Goal: Navigation & Orientation: Find specific page/section

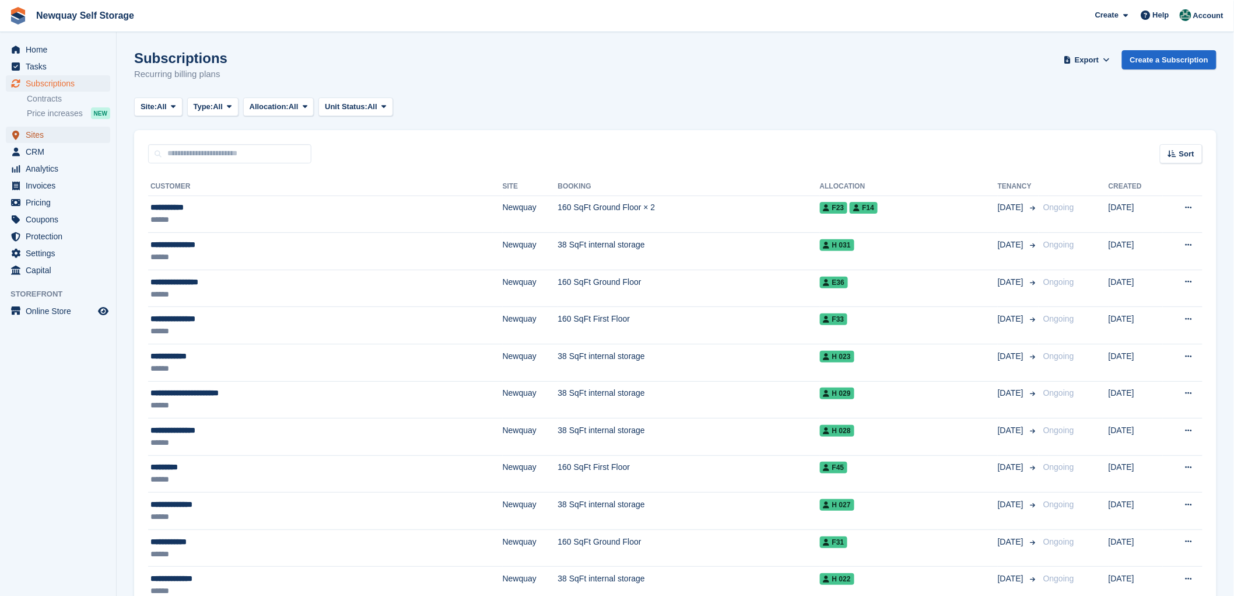
click at [26, 132] on span "Sites" at bounding box center [61, 135] width 70 height 16
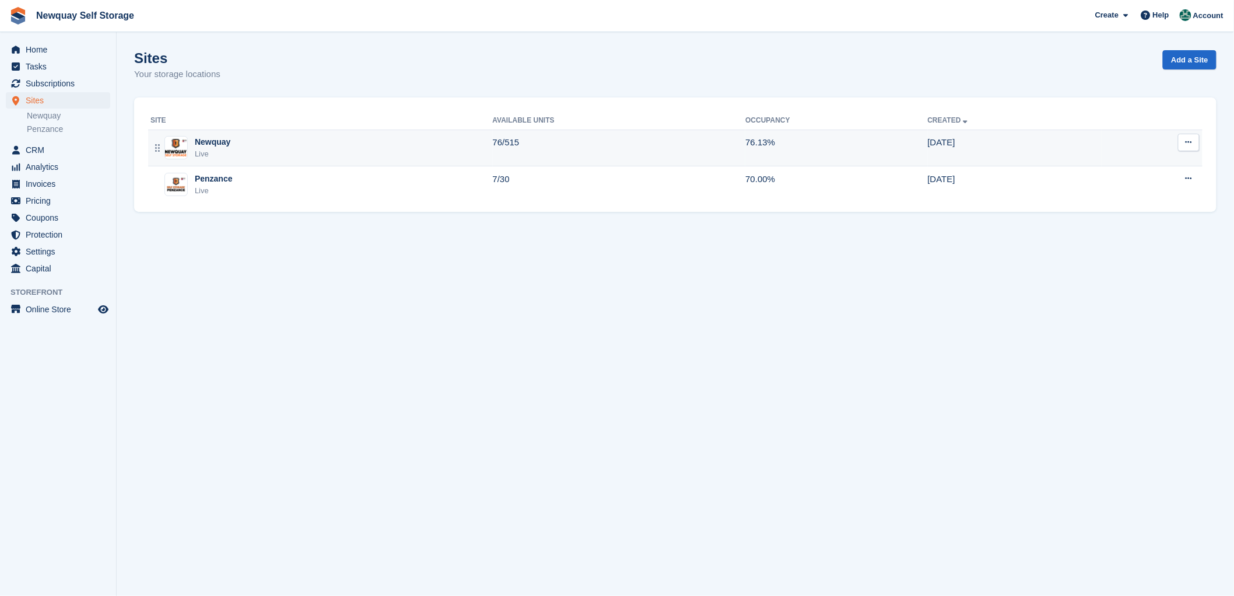
click at [207, 141] on div "Newquay" at bounding box center [213, 142] width 36 height 12
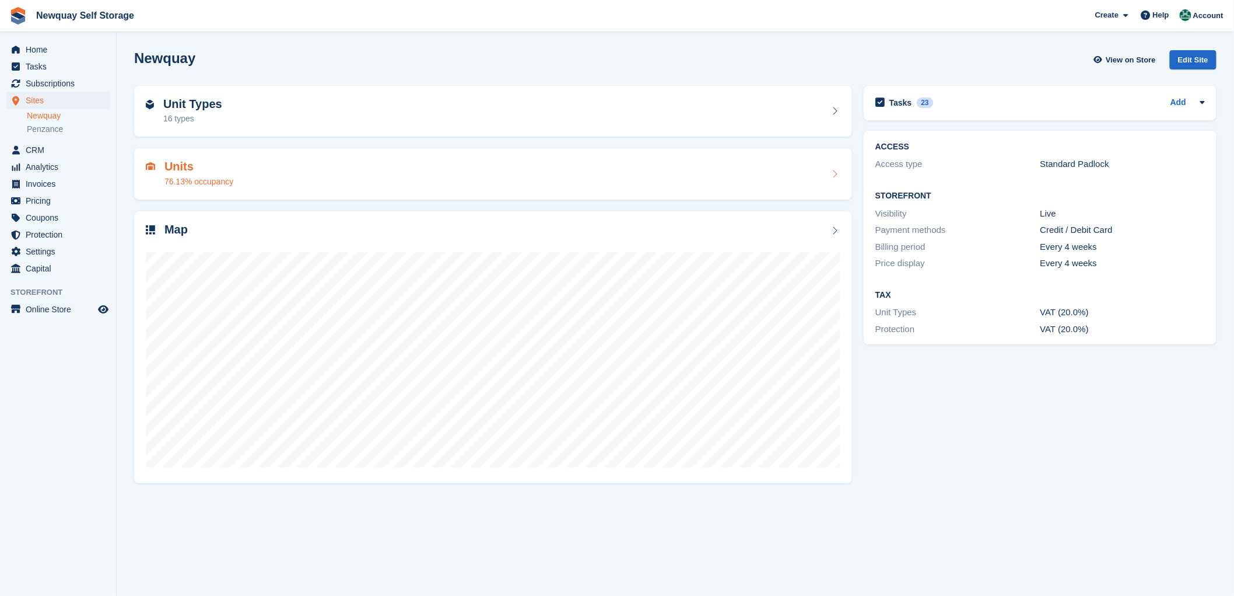
click at [170, 165] on h2 "Units" at bounding box center [199, 166] width 69 height 13
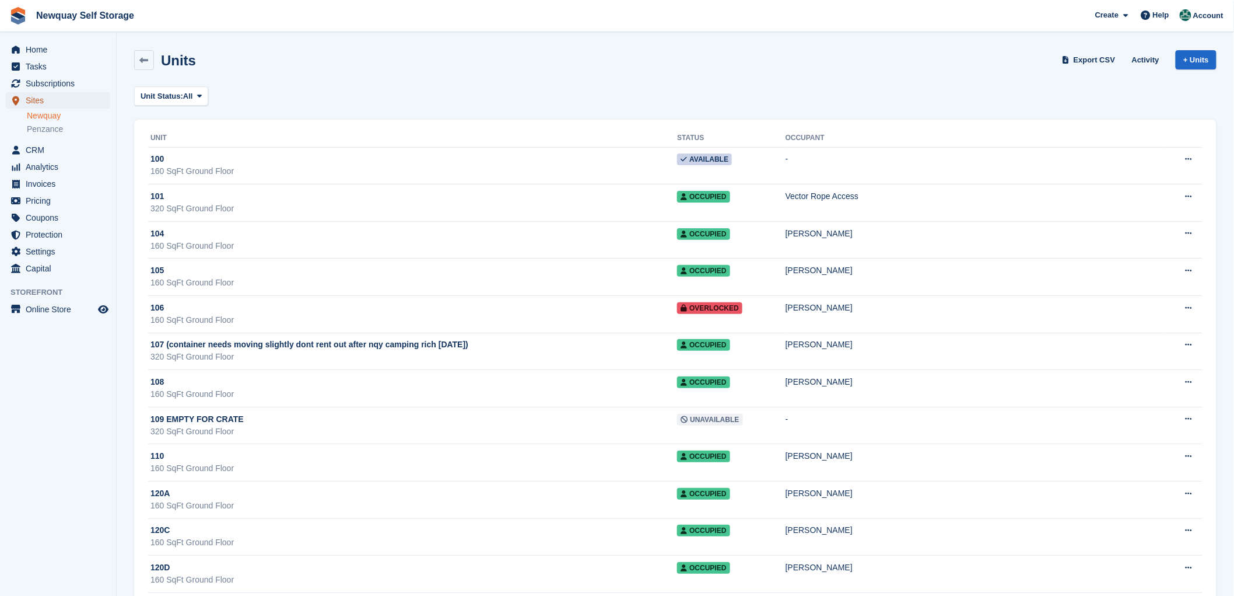
click at [37, 98] on span "Sites" at bounding box center [61, 100] width 70 height 16
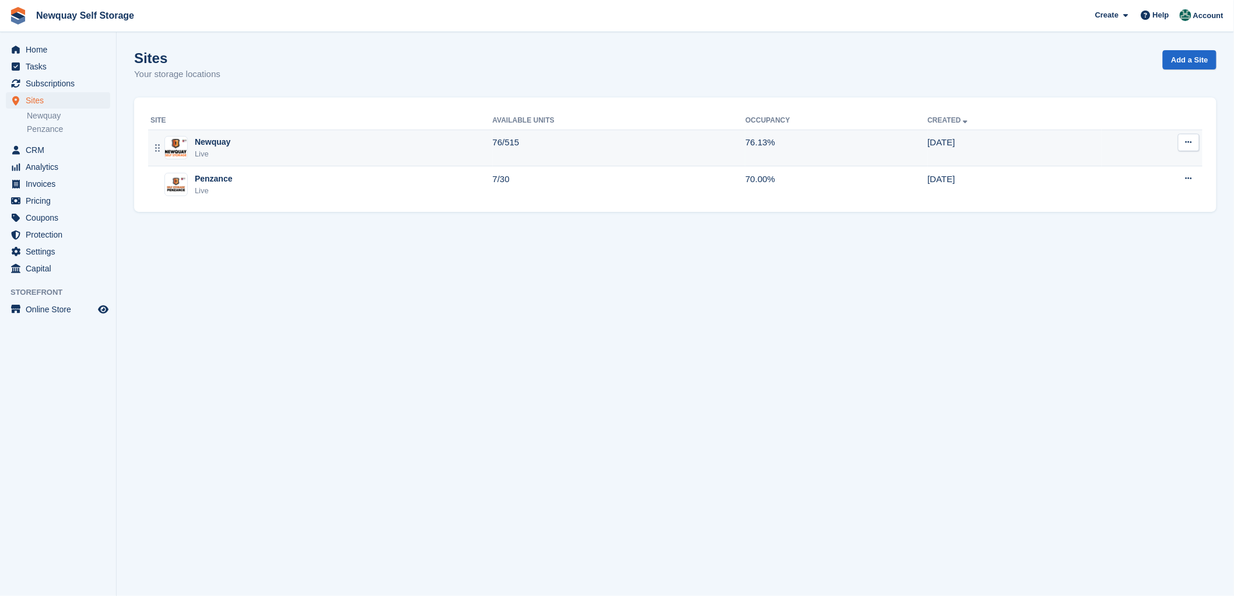
click at [205, 140] on div "Newquay" at bounding box center [213, 142] width 36 height 12
